Goal: Task Accomplishment & Management: Complete application form

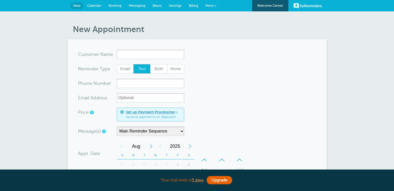
click at [371, 111] on div "New Appointment You are creating a new customer. To use an existing customer se…" at bounding box center [197, 183] width 394 height 344
click at [357, 66] on div "New Appointment You are creating a new customer. To use an existing customer se…" at bounding box center [197, 183] width 394 height 344
click at [149, 54] on input "x-no-autofill" at bounding box center [150, 54] width 67 height 9
paste input "Samiralda Jamoo"
type input "Samiralda Jamoo"
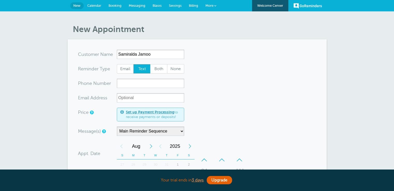
click at [233, 95] on form "You are creating a new customer. To use an existing customer select one from th…" at bounding box center [197, 178] width 238 height 256
click at [127, 71] on span "Email" at bounding box center [125, 68] width 17 height 9
click at [117, 64] on input "Email" at bounding box center [116, 64] width 0 height 0
radio input "true"
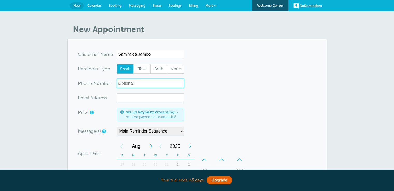
click at [140, 82] on input "xxx-no-autofill" at bounding box center [150, 83] width 67 height 9
paste input "[PHONE_NUMBER]"
type input "[PHONE_NUMBER]"
click at [146, 68] on span "Text" at bounding box center [142, 68] width 17 height 9
click at [133, 64] on input "Text" at bounding box center [133, 64] width 0 height 0
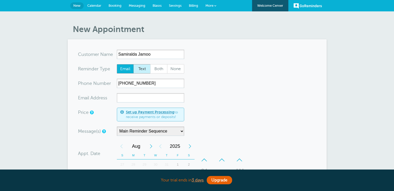
radio input "true"
click at [211, 78] on form "You are creating a new customer. To use an existing customer select one from th…" at bounding box center [197, 178] width 238 height 256
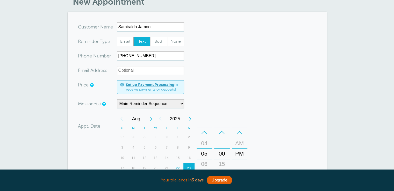
scroll to position [52, 0]
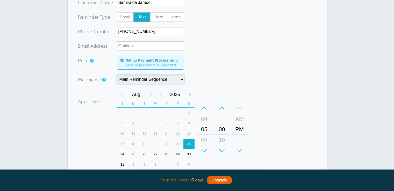
click at [171, 81] on select "Main Reminder Sequence" at bounding box center [150, 79] width 67 height 9
click at [117, 75] on select "Main Reminder Sequence" at bounding box center [150, 79] width 67 height 9
click at [143, 154] on div "26" at bounding box center [144, 154] width 11 height 10
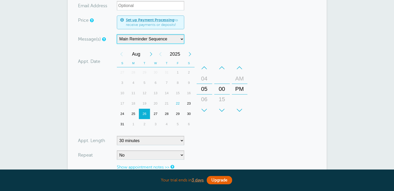
scroll to position [104, 0]
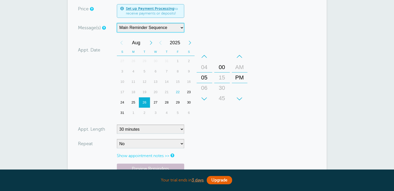
drag, startPoint x: 221, startPoint y: 84, endPoint x: 222, endPoint y: 73, distance: 11.2
click at [222, 73] on div "15" at bounding box center [222, 77] width 12 height 10
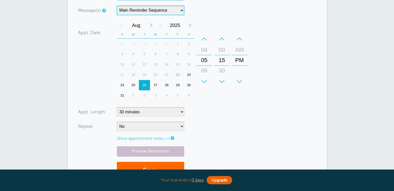
scroll to position [129, 0]
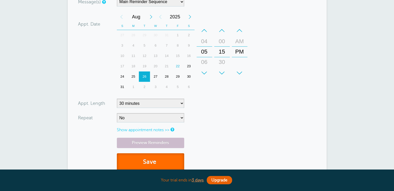
click at [164, 158] on button "Save" at bounding box center [150, 162] width 67 height 18
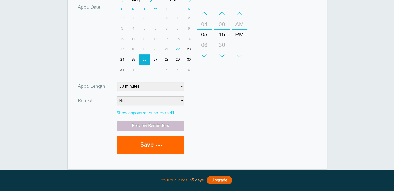
scroll to position [154, 0]
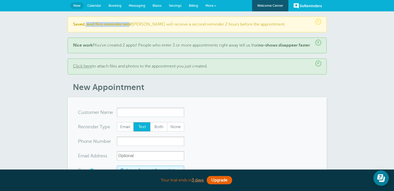
drag, startPoint x: 85, startPoint y: 25, endPoint x: 129, endPoint y: 24, distance: 44.5
click at [129, 24] on b "Saved, and first reminder sent!" at bounding box center [102, 24] width 59 height 5
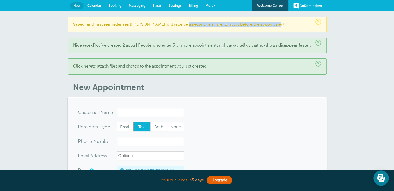
drag, startPoint x: 179, startPoint y: 23, endPoint x: 288, endPoint y: 27, distance: 109.3
click at [288, 27] on p "Saved, and first reminder sent! Samiralda will receive a second reminder 2 hour…" at bounding box center [197, 24] width 248 height 5
drag, startPoint x: 112, startPoint y: 45, endPoint x: 126, endPoint y: 44, distance: 13.2
click at [125, 44] on p "Nice work! You’ve created 2 appts! People who enter 3 or more appointments righ…" at bounding box center [197, 45] width 248 height 5
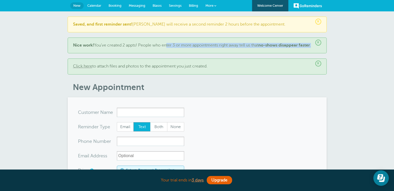
drag, startPoint x: 165, startPoint y: 45, endPoint x: 243, endPoint y: 49, distance: 78.3
click at [243, 48] on p "Nice work! You’ve created 2 appts! People who enter 3 or more appointments righ…" at bounding box center [197, 45] width 248 height 5
click at [248, 48] on p "Nice work! You’ve created 2 appts! People who enter 3 or more appointments righ…" at bounding box center [197, 45] width 248 height 5
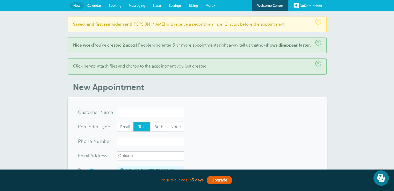
click at [93, 4] on span "Calendar" at bounding box center [94, 6] width 14 height 4
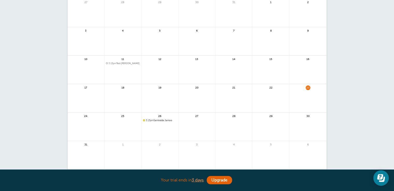
scroll to position [78, 0]
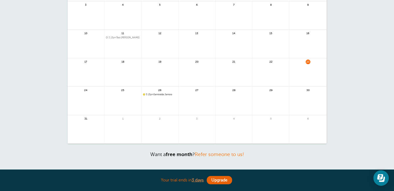
click at [333, 83] on div "Agenda Day Week Month (full view) Month (condensed) Add a filter Customer Searc…" at bounding box center [197, 59] width 394 height 250
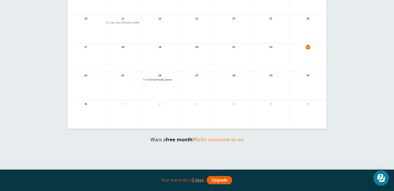
scroll to position [104, 0]
